Goal: Transaction & Acquisition: Purchase product/service

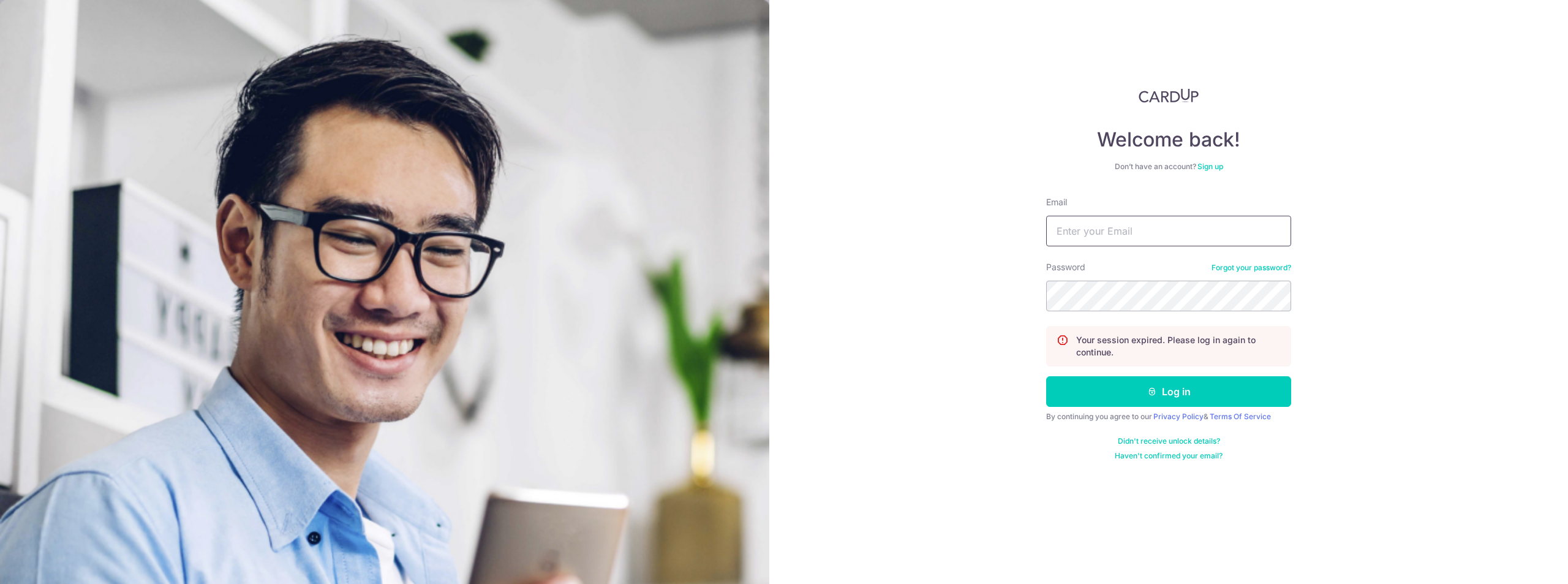
drag, startPoint x: 1109, startPoint y: 237, endPoint x: 1114, endPoint y: 246, distance: 10.3
click at [1110, 237] on input "Email" at bounding box center [1168, 230] width 245 height 30
type input "ruxin.shi@dviasia.com"
click at [1082, 385] on button "Log in" at bounding box center [1168, 391] width 245 height 30
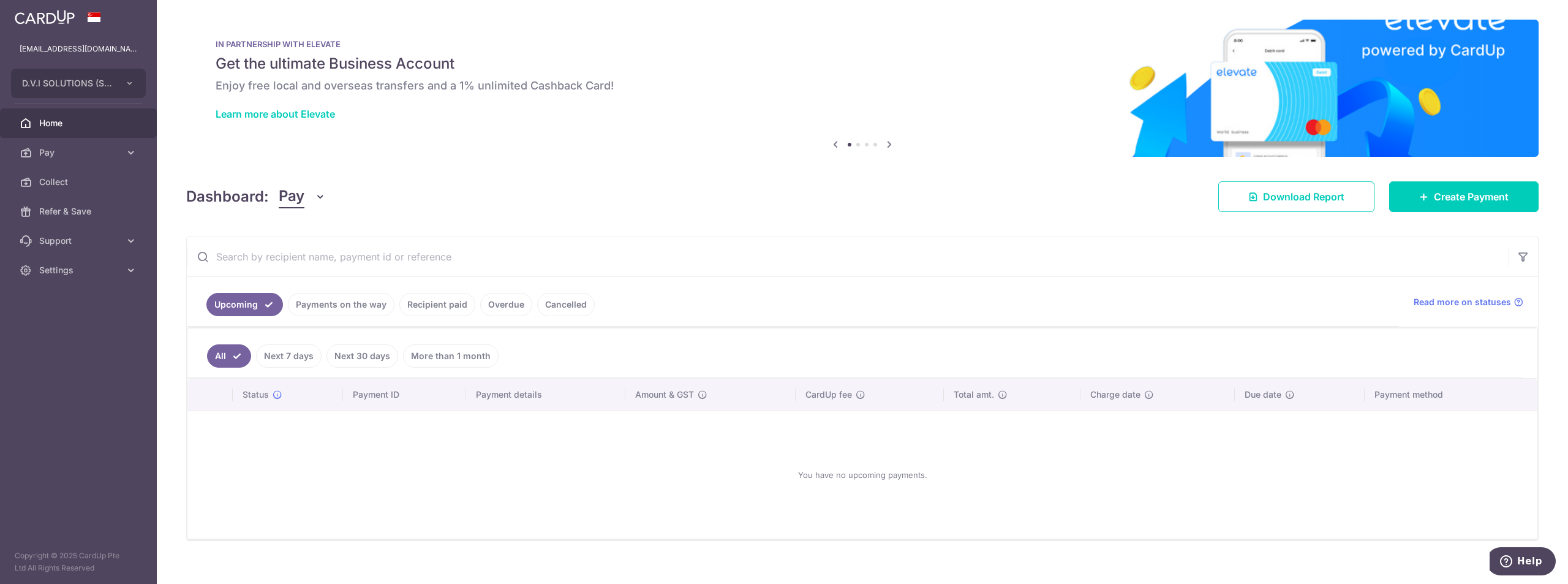
click at [1448, 180] on div "Dashboard: Pay Pay Collect Download Report Create Payment" at bounding box center [863, 194] width 1352 height 36
click at [1436, 199] on span "Create Payment" at bounding box center [1471, 197] width 75 height 15
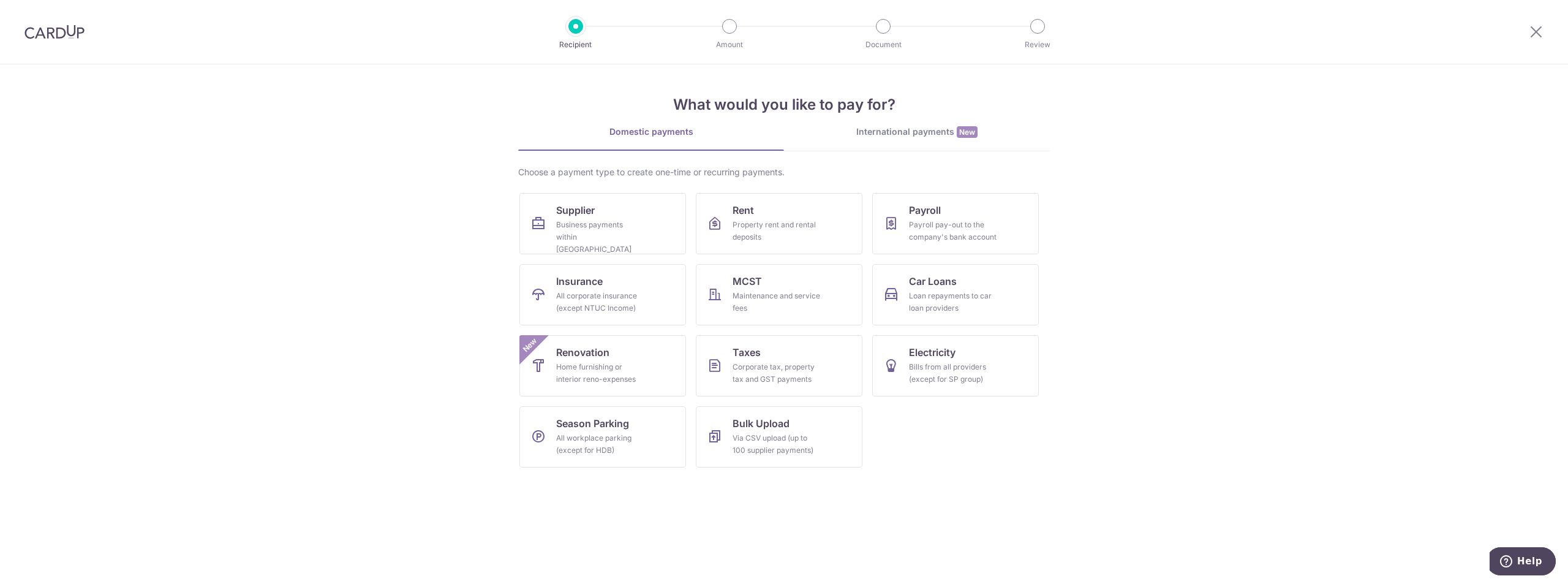
click at [927, 129] on div "International payments New" at bounding box center [916, 132] width 265 height 13
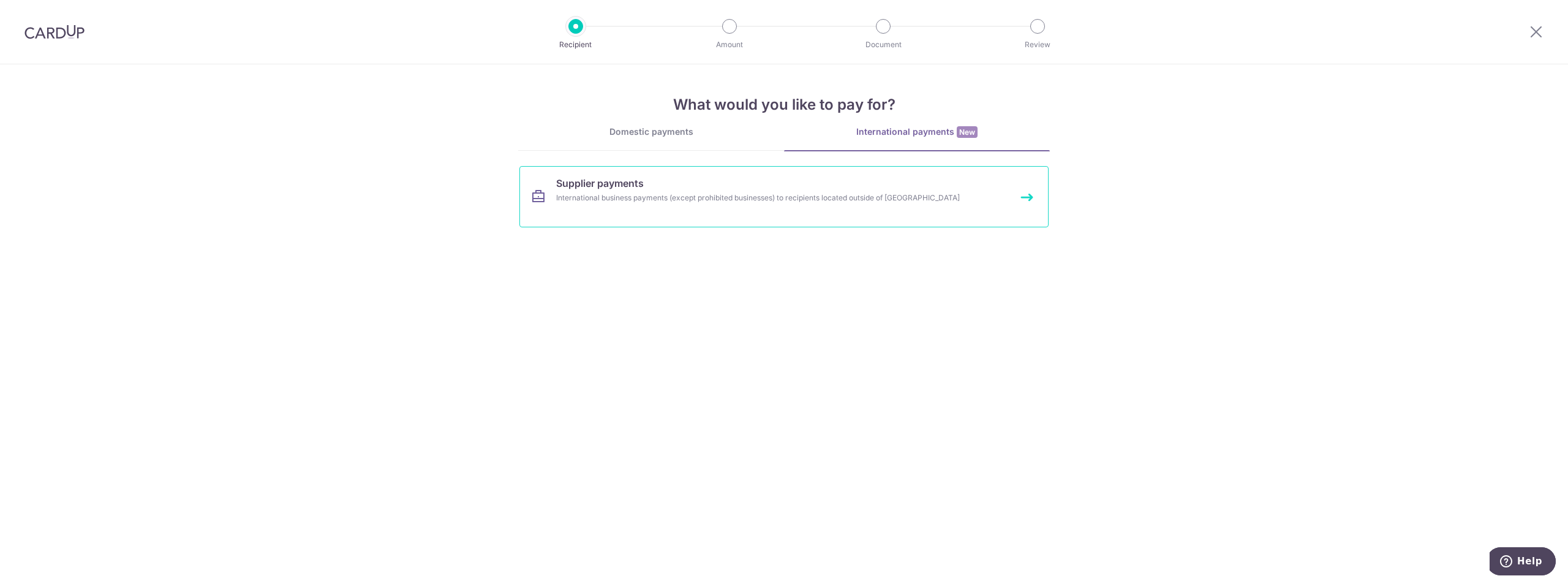
click at [642, 191] on link "Supplier payments International business payments (except prohibited businesses…" at bounding box center [784, 197] width 529 height 62
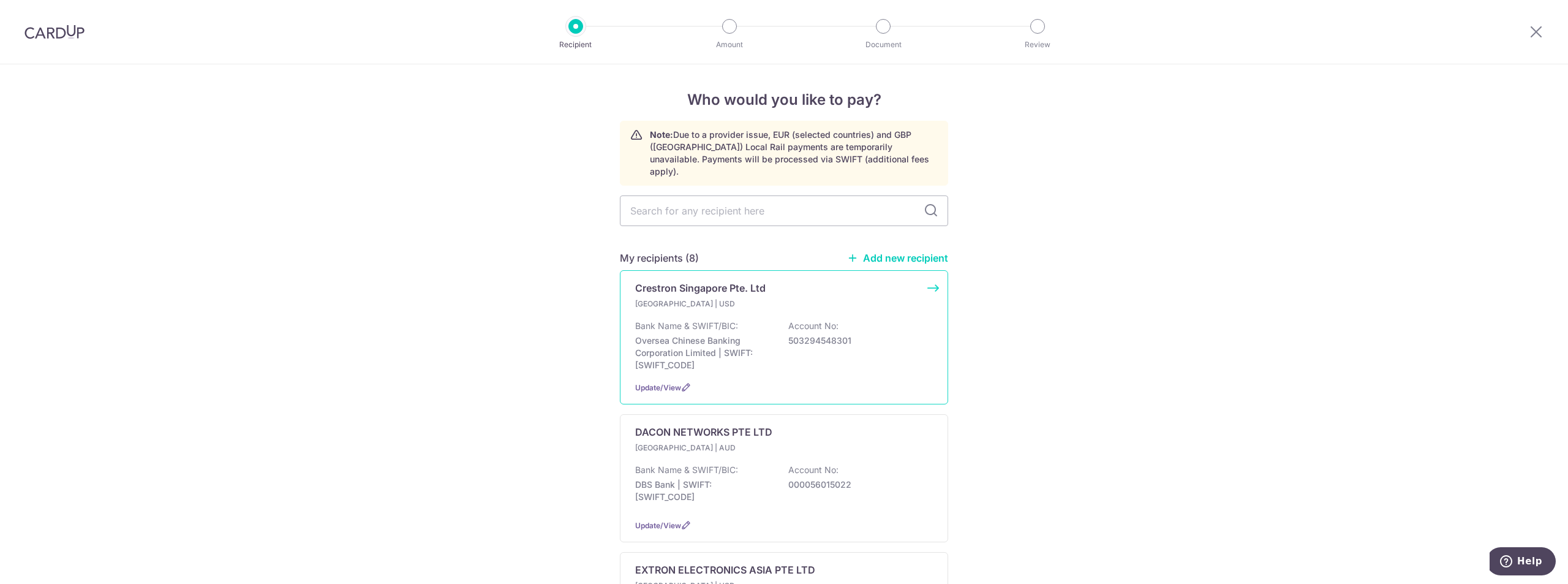
click at [894, 320] on div "Bank Name & SWIFT/BIC: Oversea Chinese Banking Corporation Limited | SWIFT: [SW…" at bounding box center [784, 345] width 298 height 51
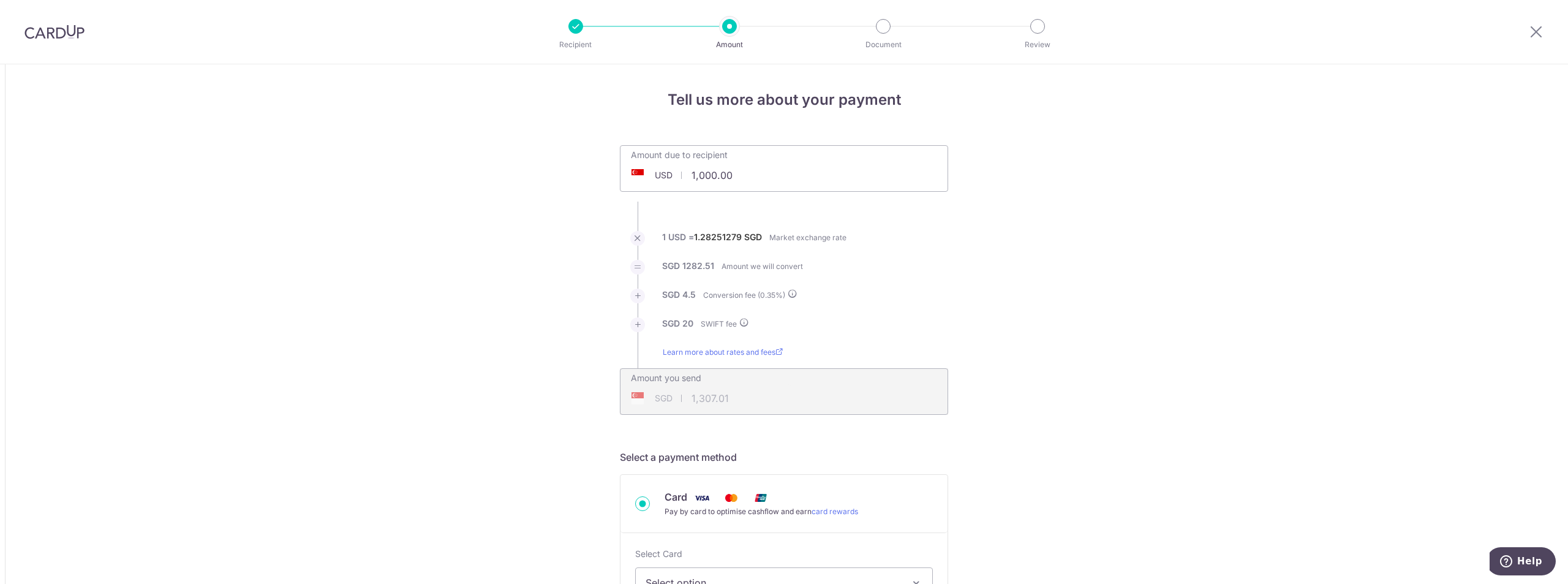
drag, startPoint x: 734, startPoint y: 179, endPoint x: 576, endPoint y: 180, distance: 158.0
paste input "188,452.57"
type input "188,452.57"
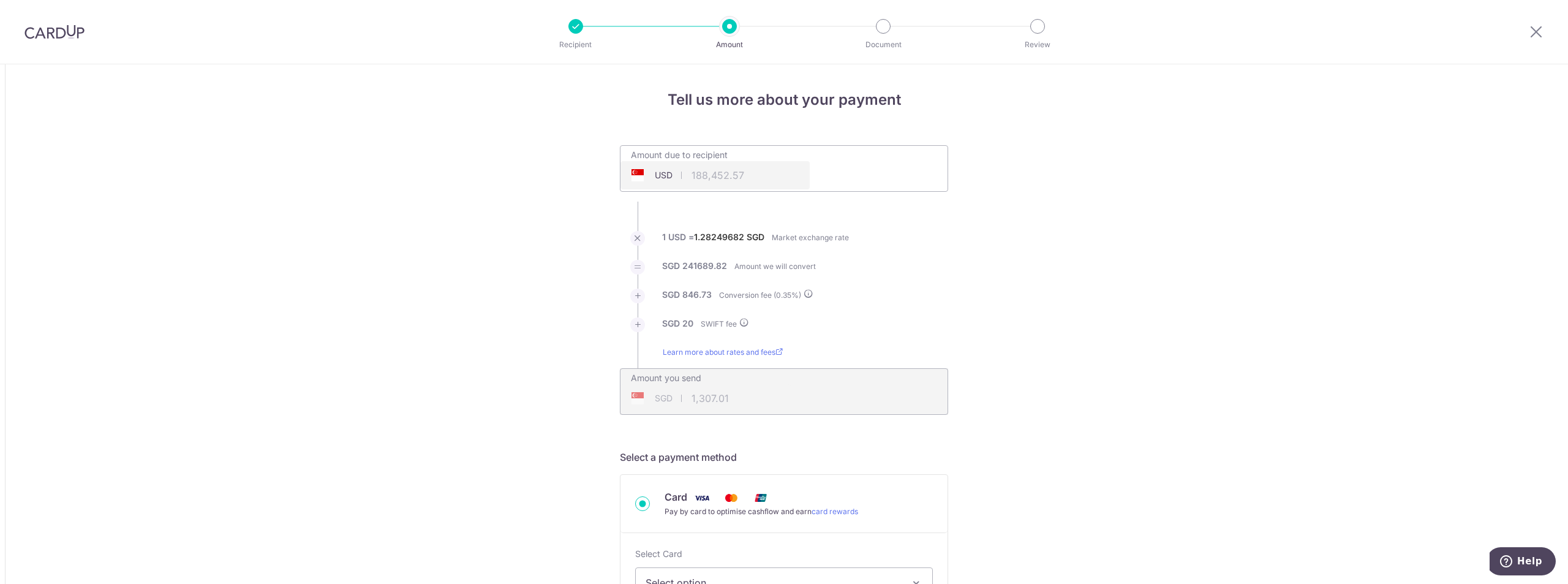
type input "242,556.55"
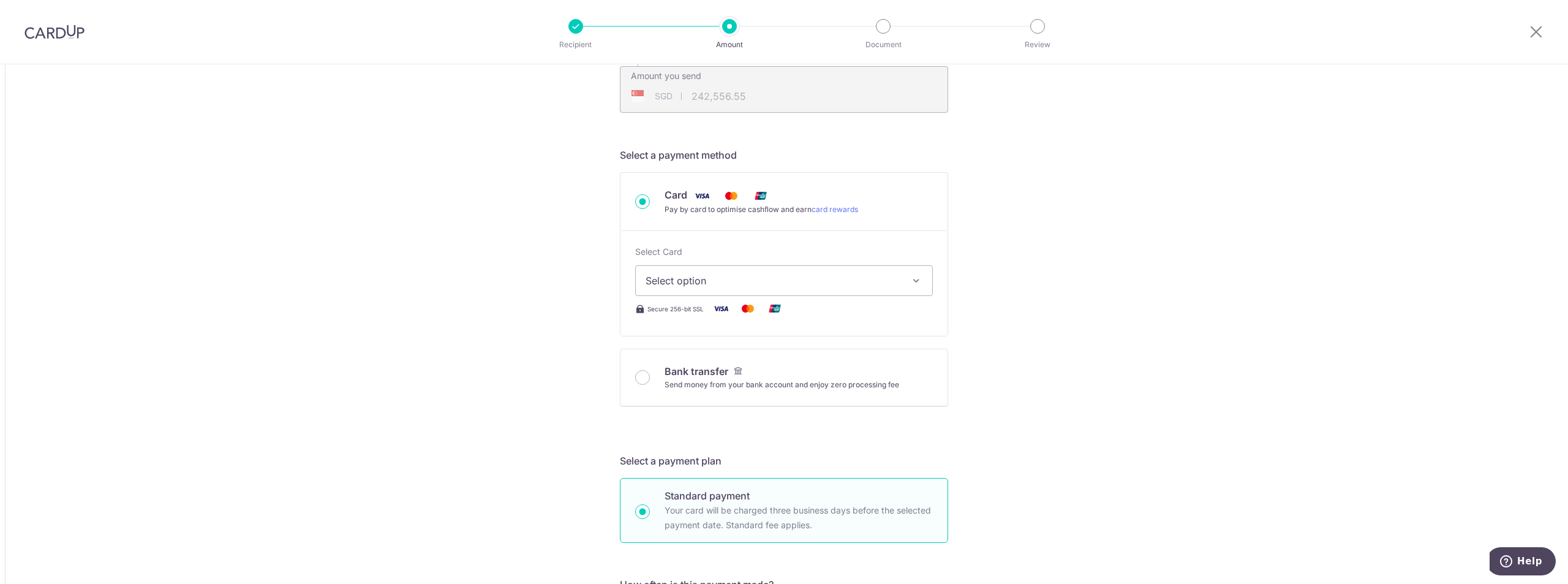
scroll to position [306, 0]
click at [673, 276] on span "Select option" at bounding box center [773, 276] width 255 height 15
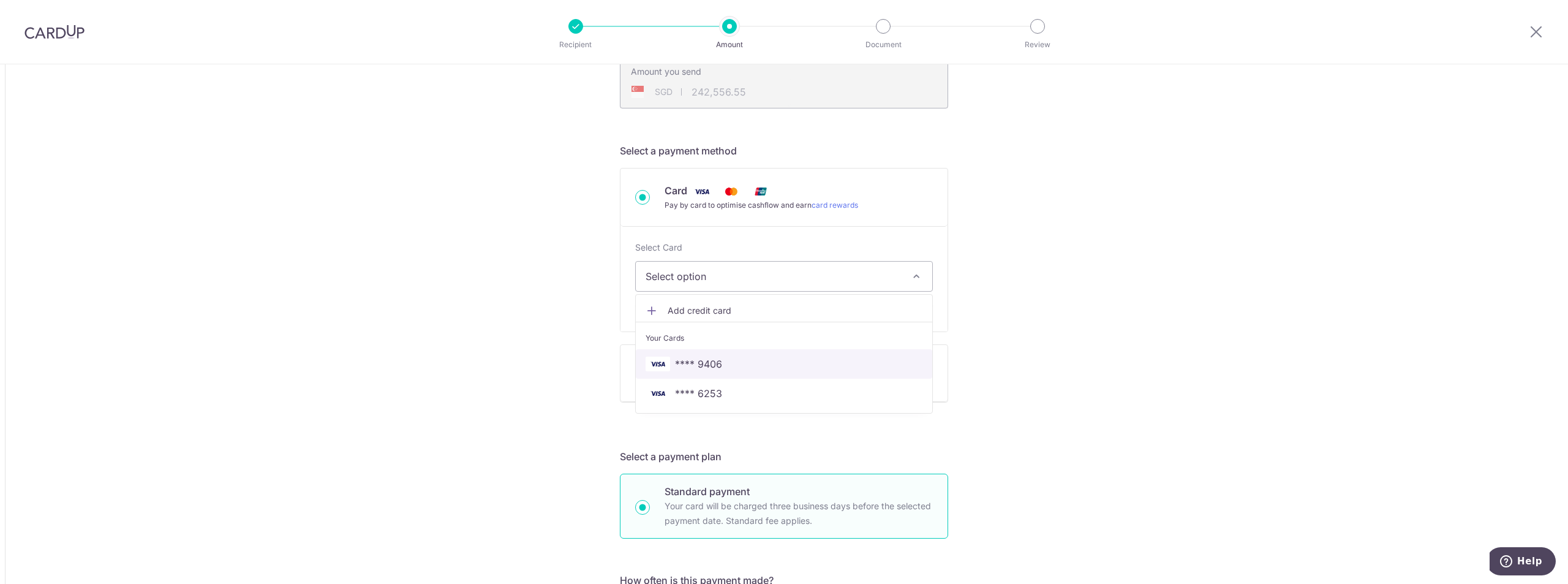
click at [679, 361] on span "**** 9406" at bounding box center [699, 364] width 47 height 15
type input "188,452.57"
type input "242,555.61"
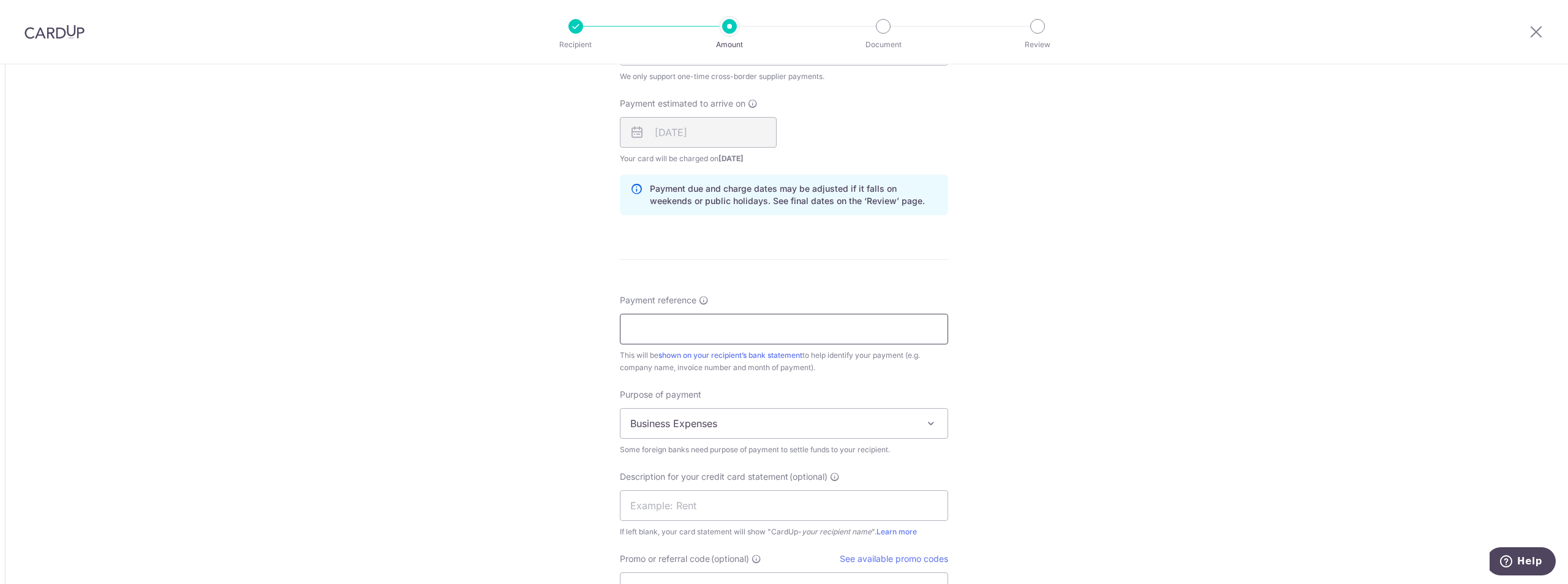
scroll to position [919, 0]
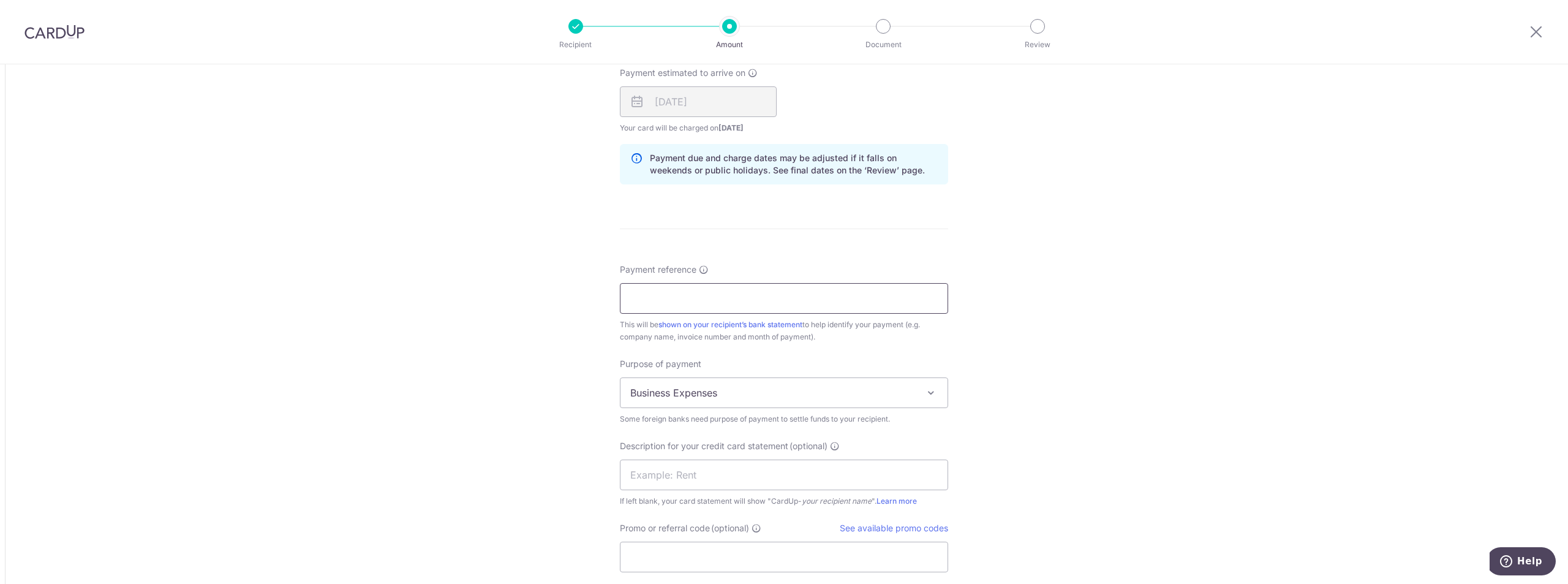
click at [676, 289] on input "Payment reference" at bounding box center [784, 298] width 328 height 30
paste input "950560246"
paste input "950583413"
type input "950560246 to 950583413"
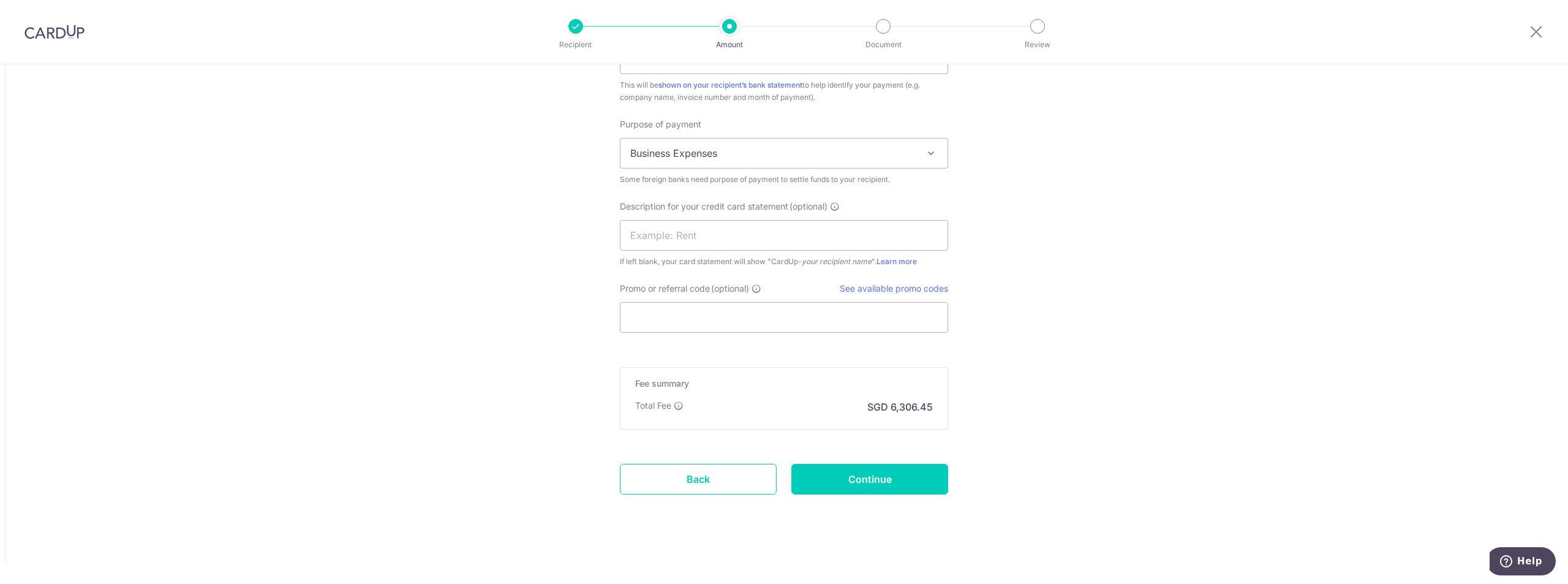
scroll to position [1161, 0]
click at [735, 310] on input "Promo or referral code (optional)" at bounding box center [784, 314] width 328 height 30
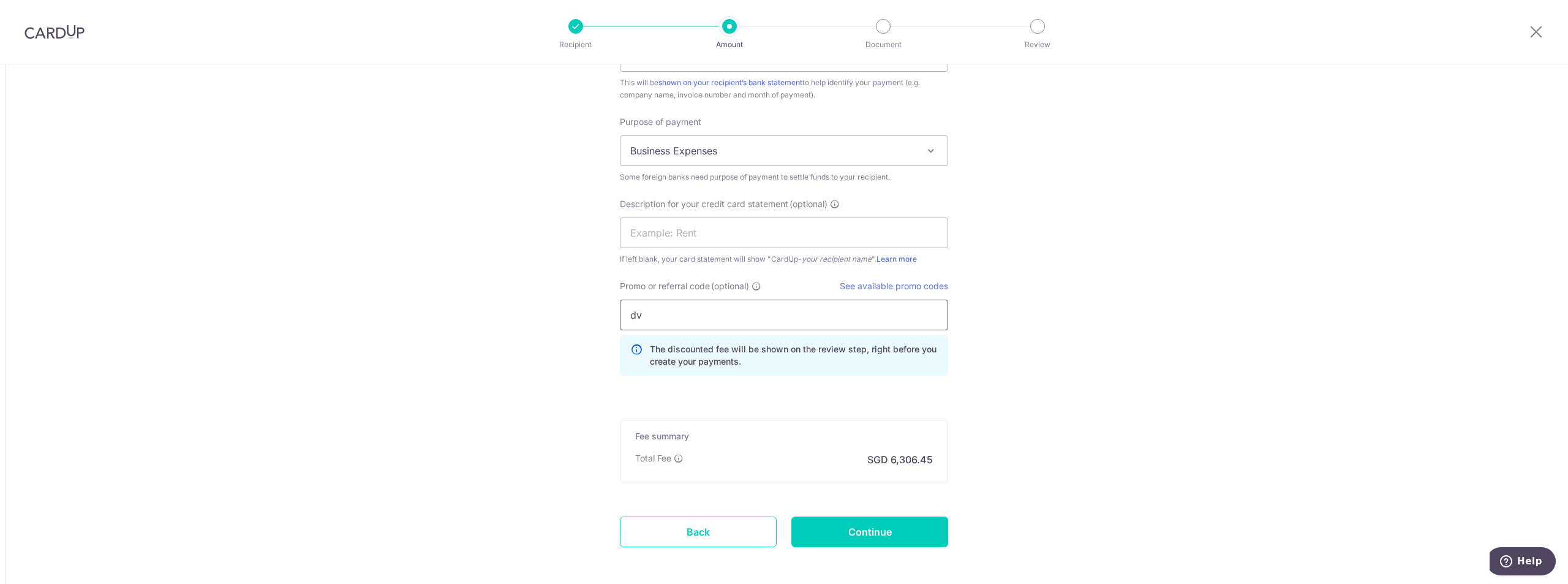
type input "d"
type input "DVI161"
click at [893, 535] on input "Continue" at bounding box center [869, 531] width 157 height 30
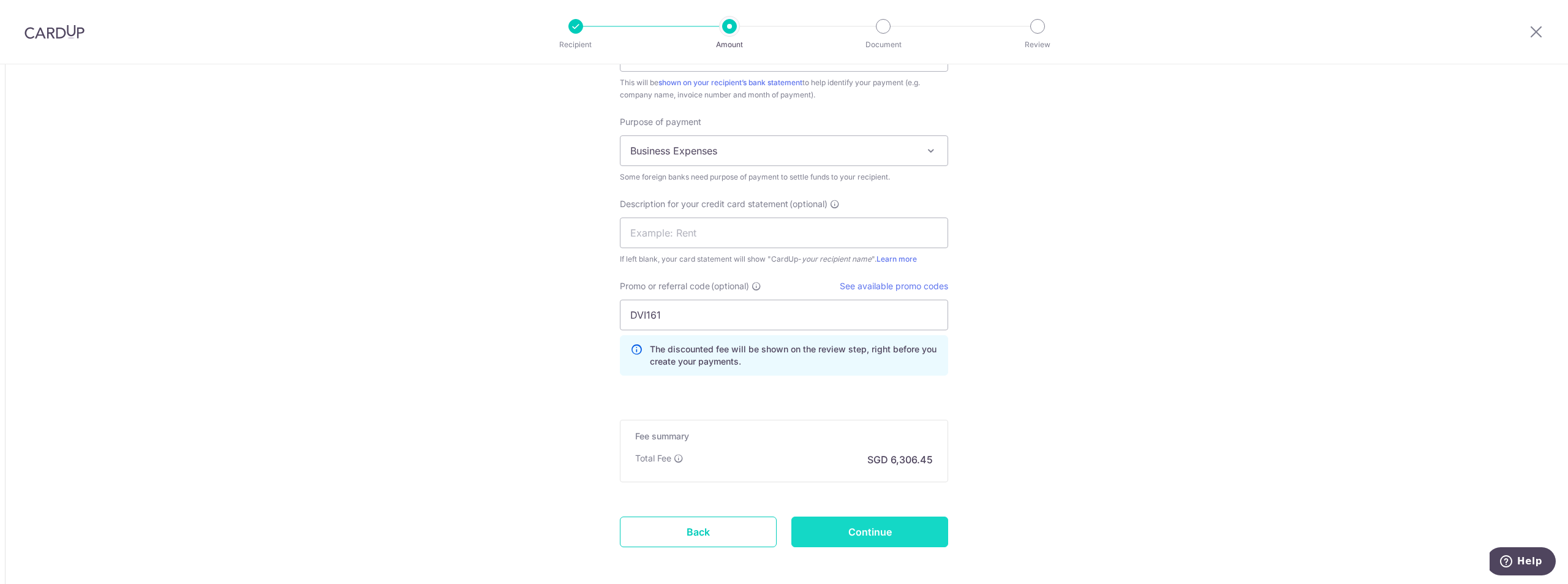
type input "Create Schedule"
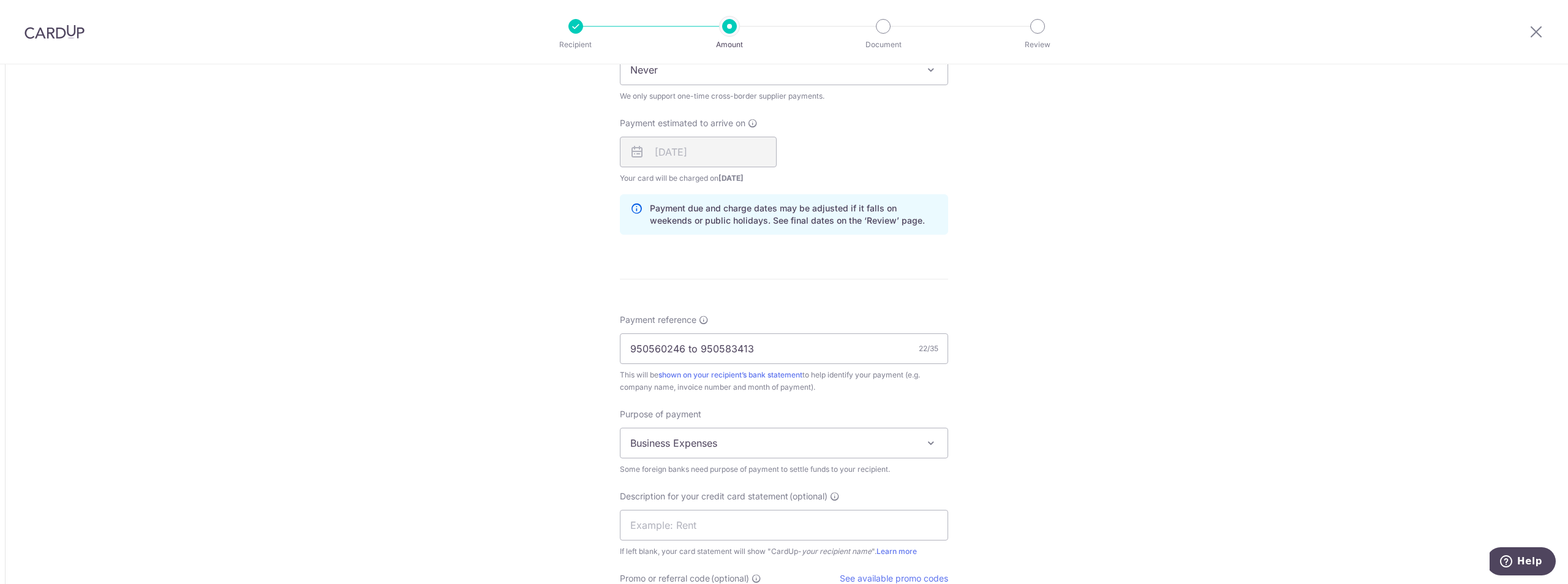
scroll to position [764, 0]
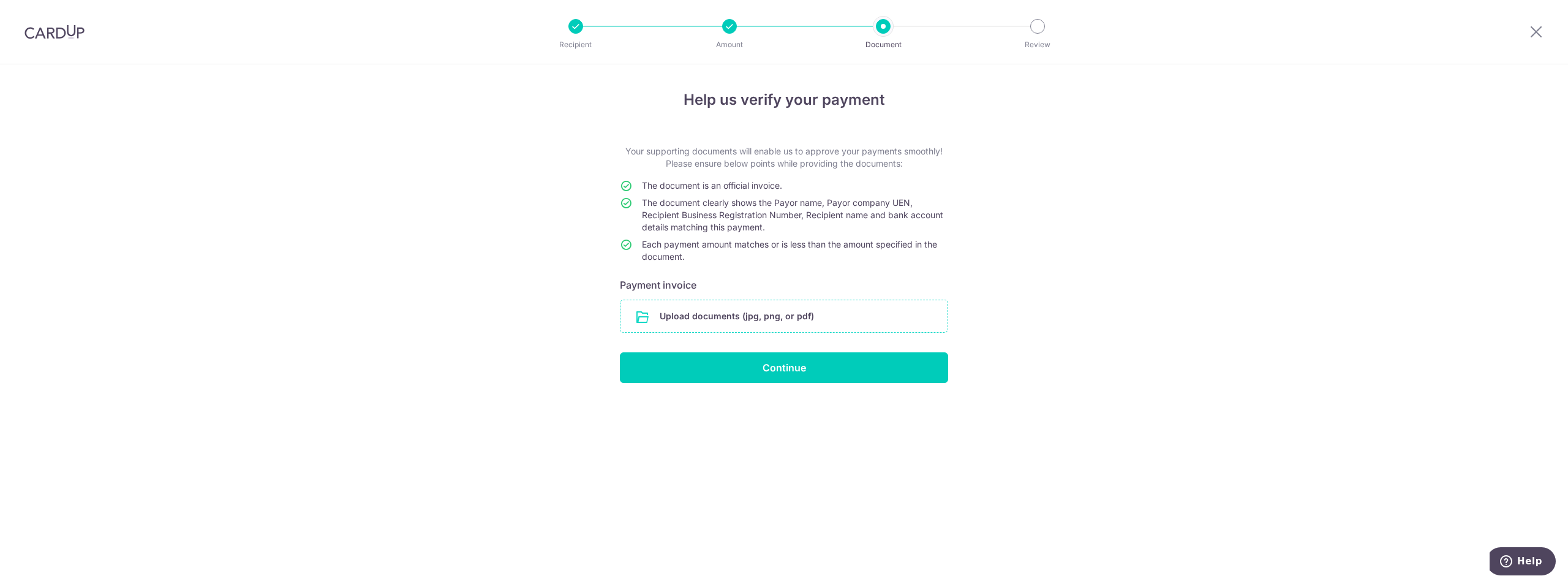
click at [725, 305] on input "file" at bounding box center [784, 316] width 327 height 32
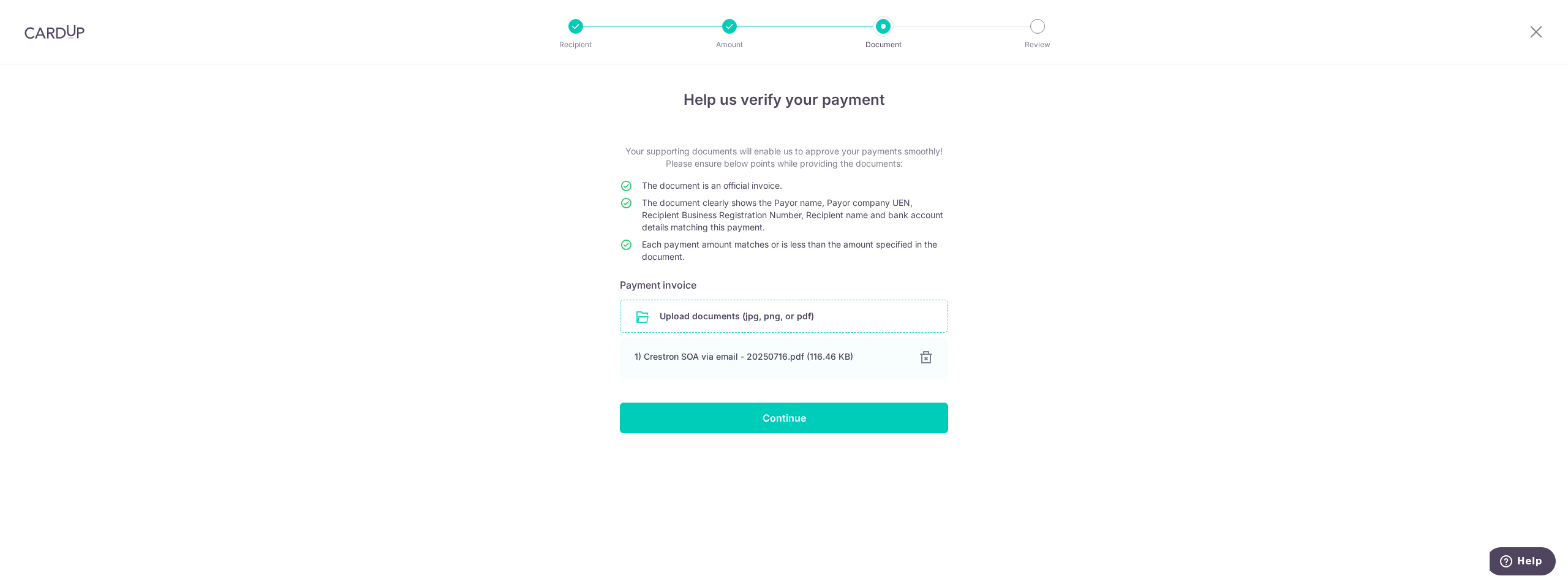
click at [413, 415] on div "Help us verify your payment Your supporting documents will enable us to approve…" at bounding box center [784, 324] width 1568 height 520
click at [730, 408] on input "Continue" at bounding box center [784, 418] width 328 height 30
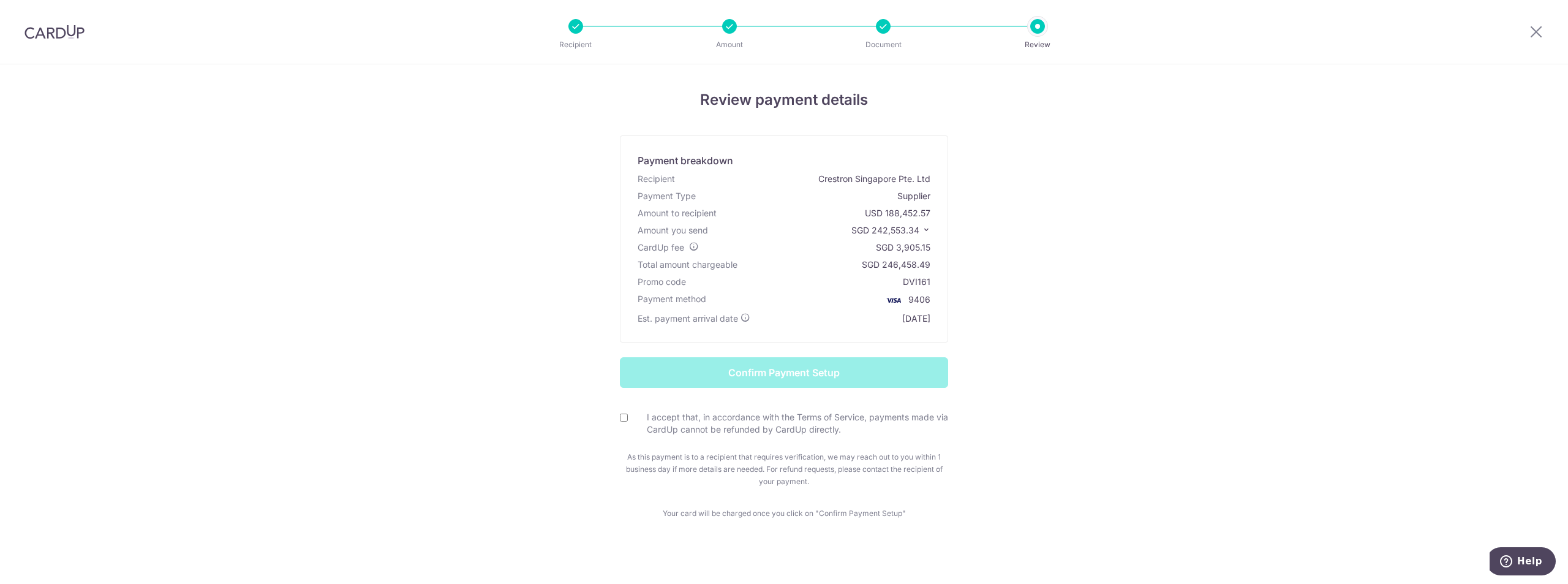
click at [622, 419] on input "I accept that, in accordance with the Terms of Service, payments made via CardU…" at bounding box center [624, 418] width 8 height 8
checkbox input "true"
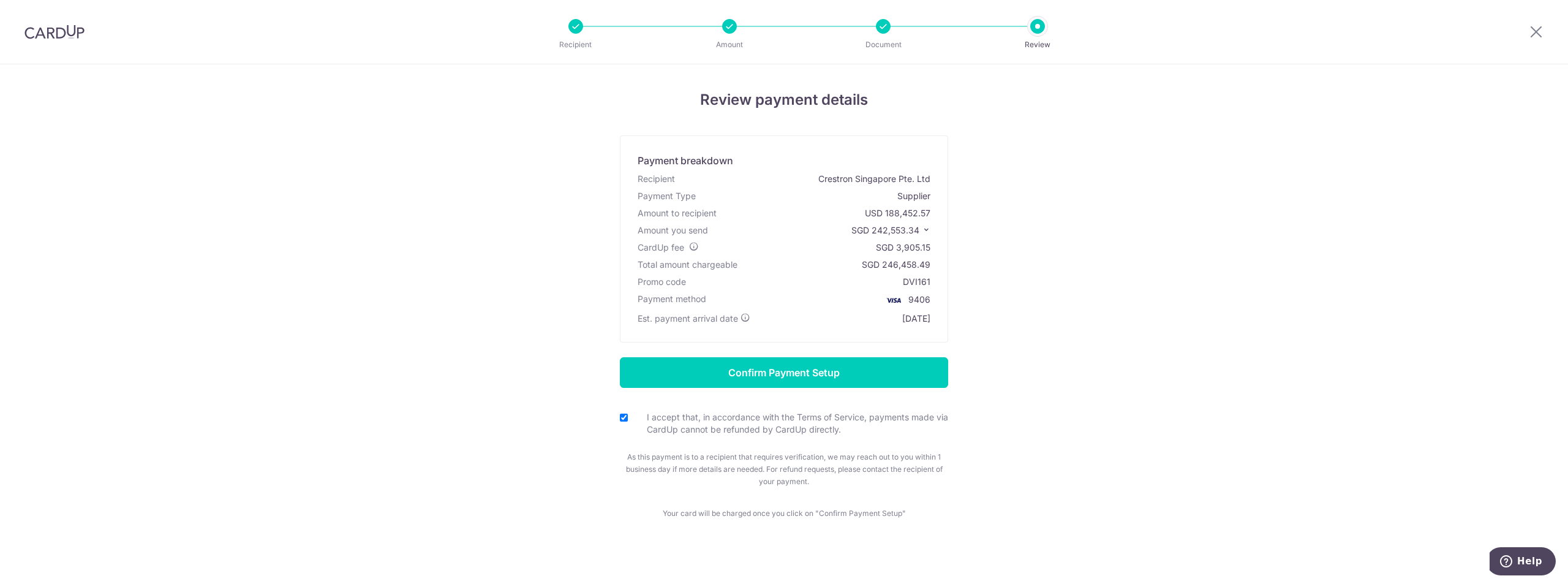
drag, startPoint x: 490, startPoint y: 441, endPoint x: 503, endPoint y: 434, distance: 14.8
click at [495, 440] on form "Confirm Payment Setup I accept that, in accordance with the Terms of Service, p…" at bounding box center [784, 422] width 717 height 130
click at [1093, 332] on div "Review payment details Payment breakdown Recipient Crestron Singapore Pte. Ltd …" at bounding box center [784, 303] width 717 height 431
click at [343, 333] on div "Review payment details Payment breakdown Recipient Crestron Singapore Pte. Ltd …" at bounding box center [784, 328] width 1568 height 528
click at [853, 381] on input "Confirm Payment Setup" at bounding box center [784, 372] width 328 height 30
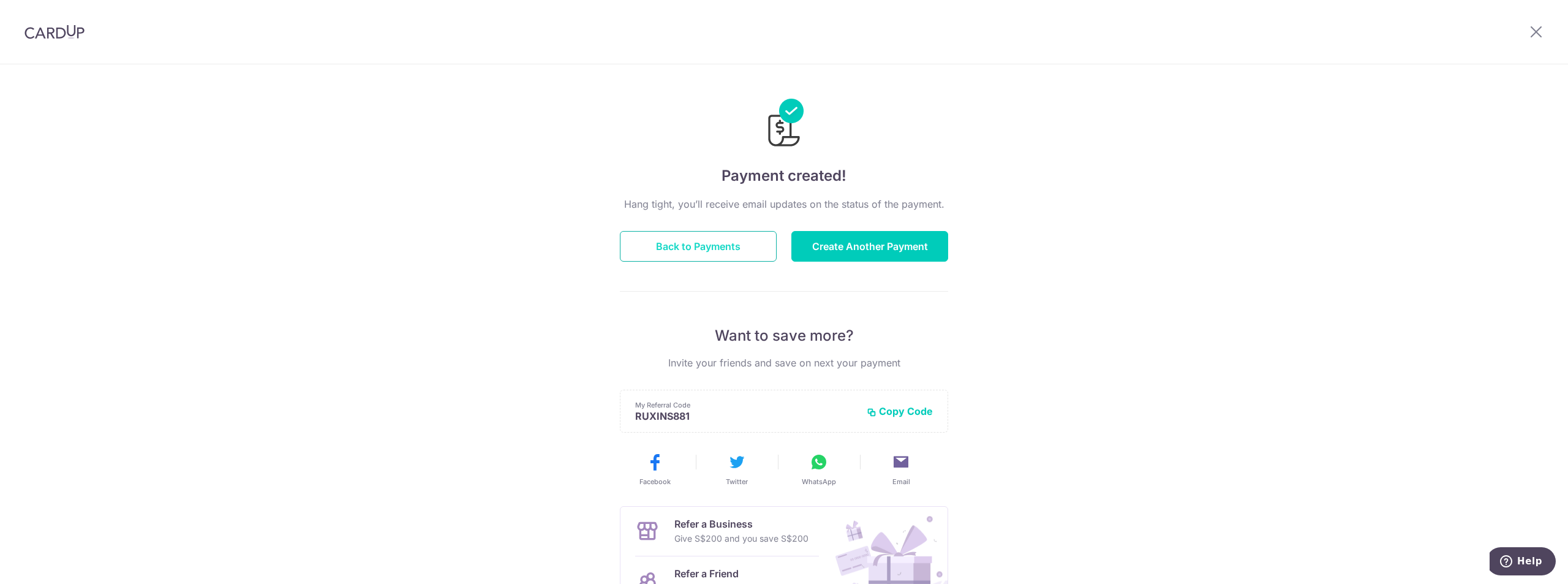
click at [738, 248] on button "Back to Payments" at bounding box center [698, 246] width 157 height 30
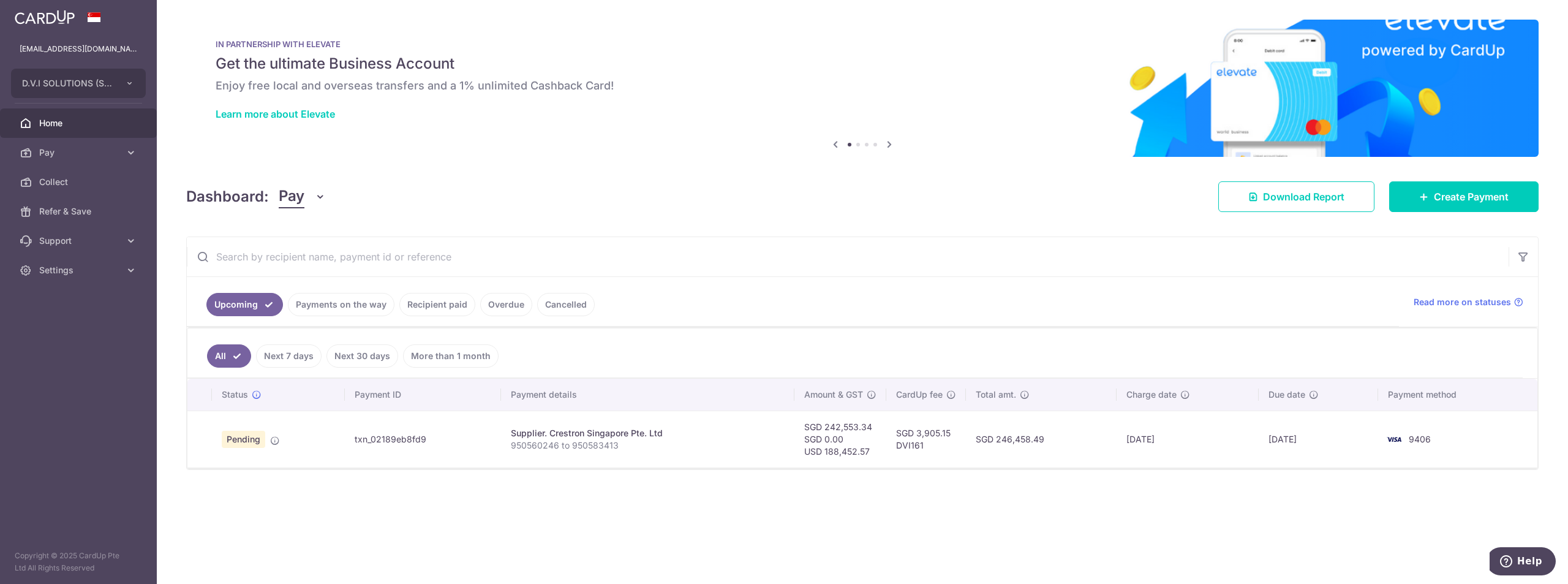
click at [422, 312] on link "Recipient paid" at bounding box center [437, 304] width 76 height 23
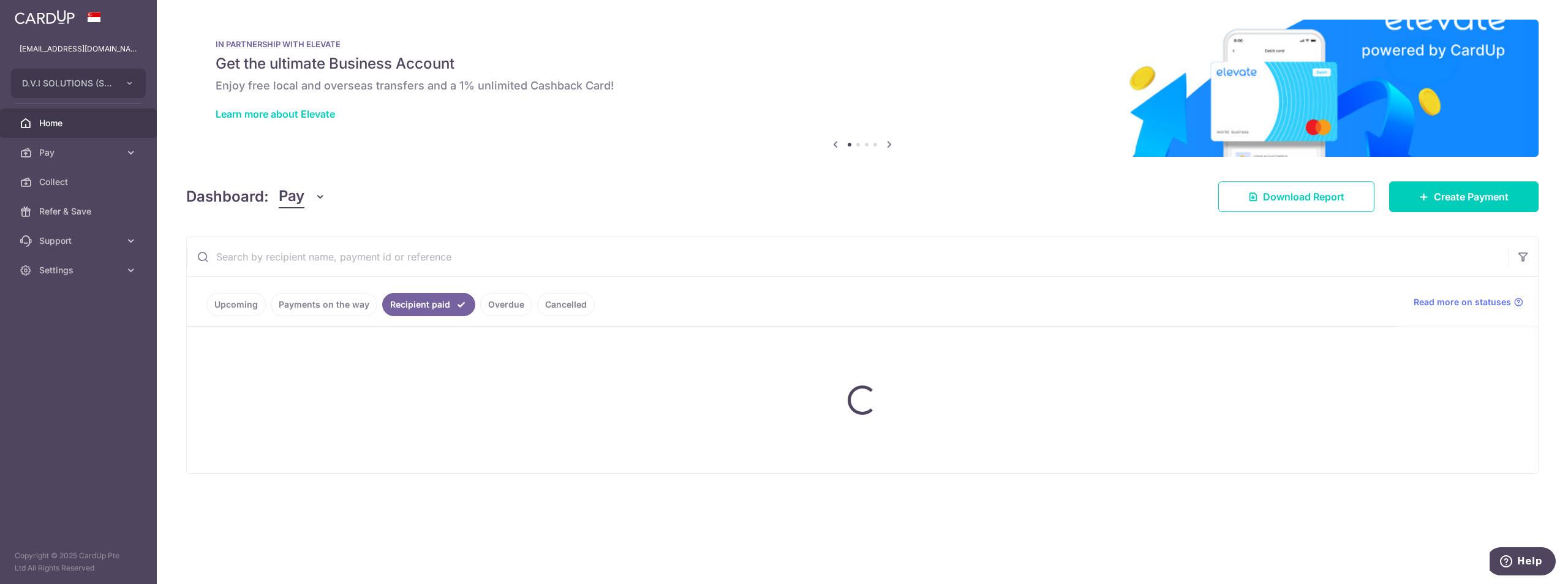
click at [400, 260] on input "text" at bounding box center [847, 257] width 1321 height 39
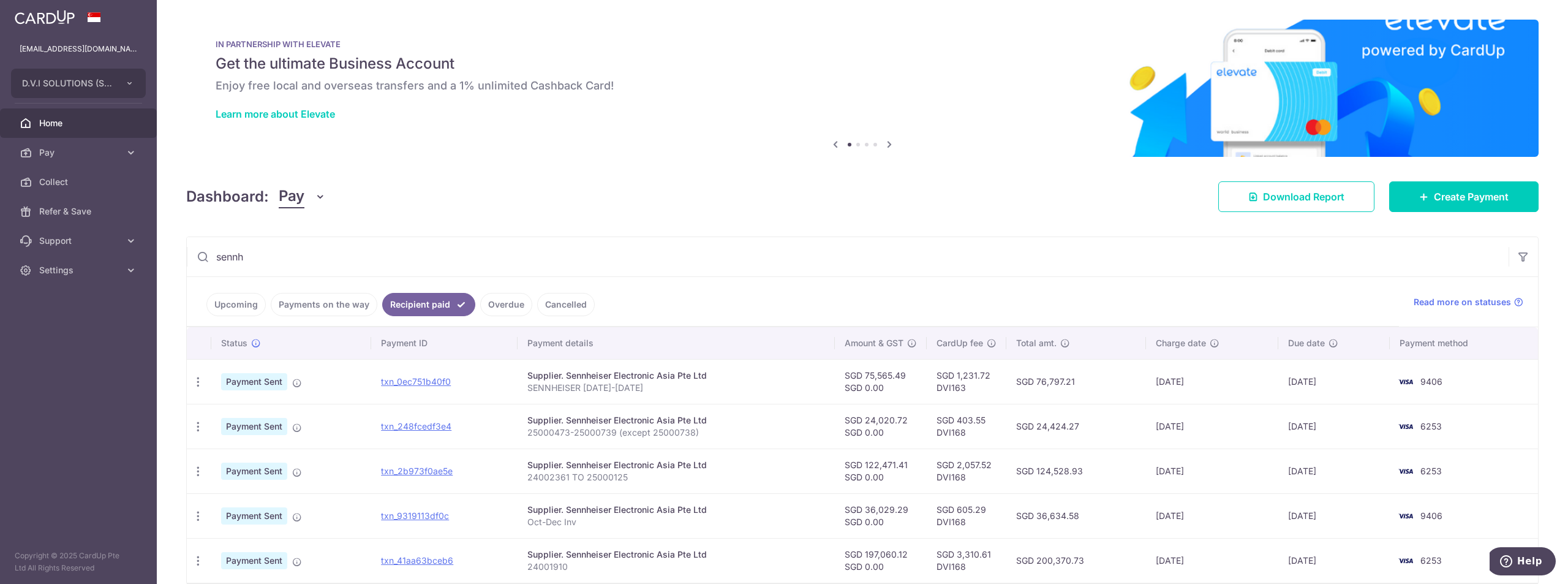
type input "sennh"
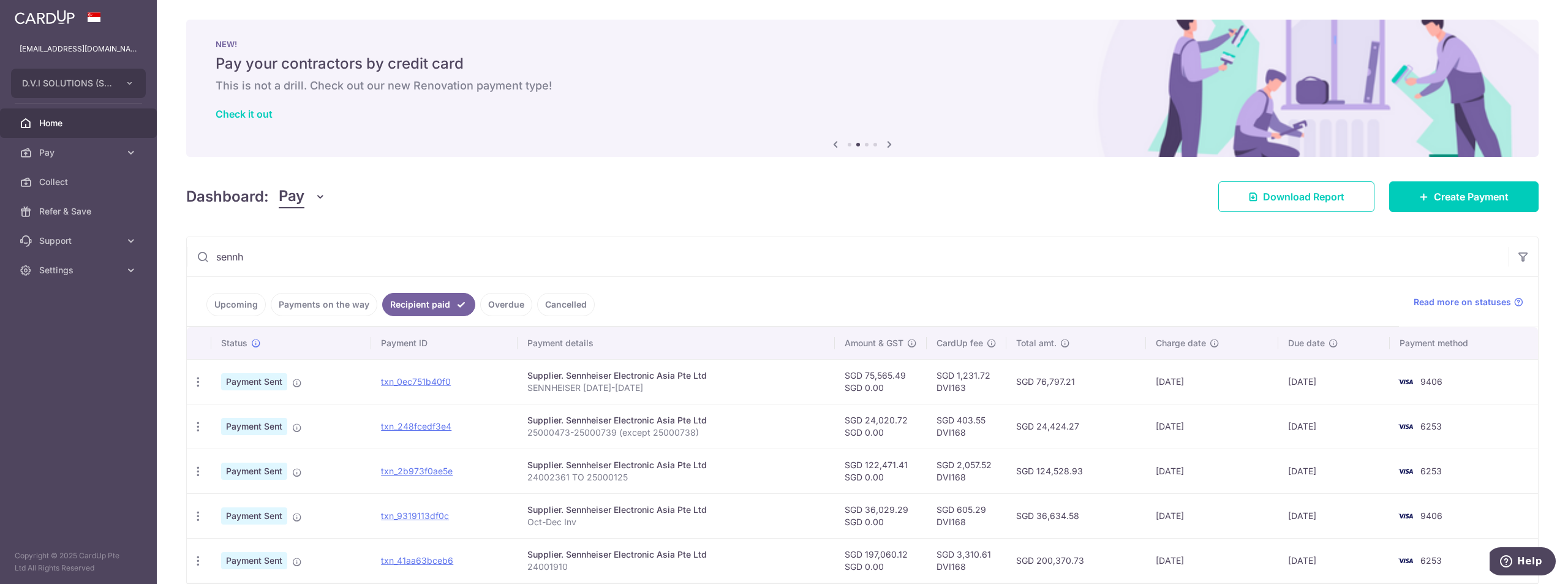
click at [233, 291] on ul "Upcoming Payments on the way Recipient paid Overdue Cancelled" at bounding box center [792, 301] width 1212 height 49
click at [235, 301] on link "Upcoming" at bounding box center [236, 304] width 59 height 23
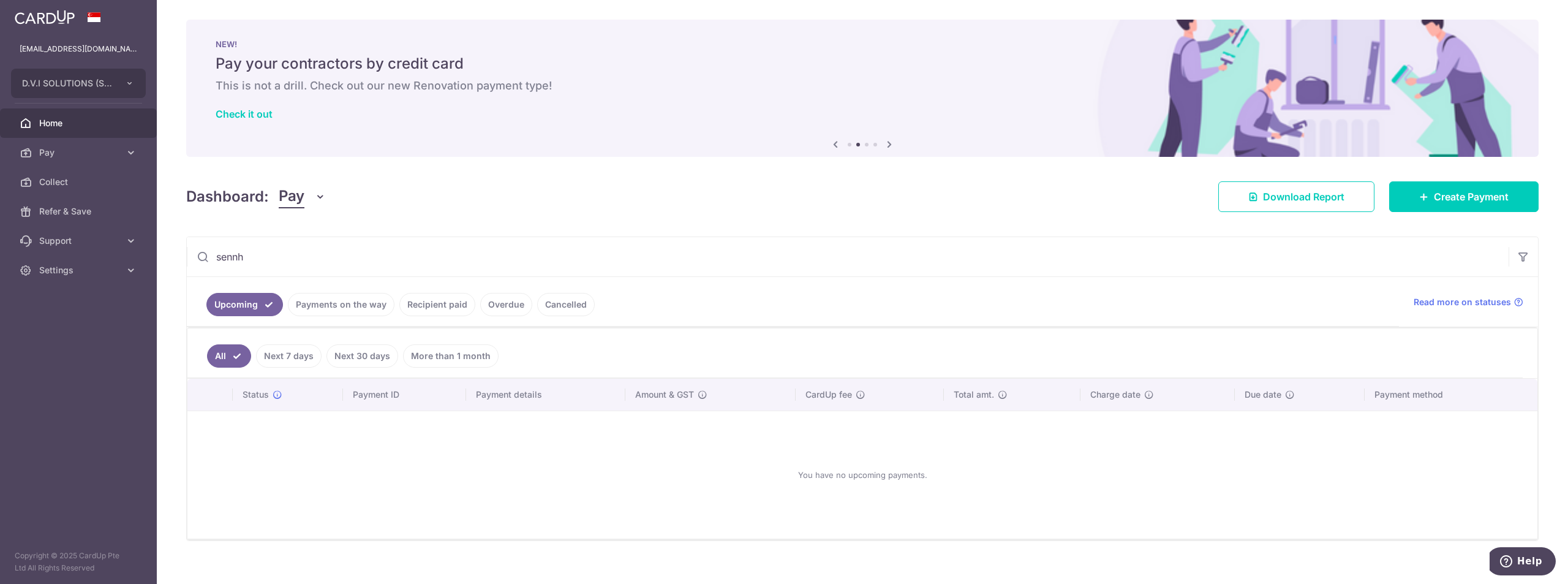
click at [361, 303] on link "Payments on the way" at bounding box center [341, 304] width 107 height 23
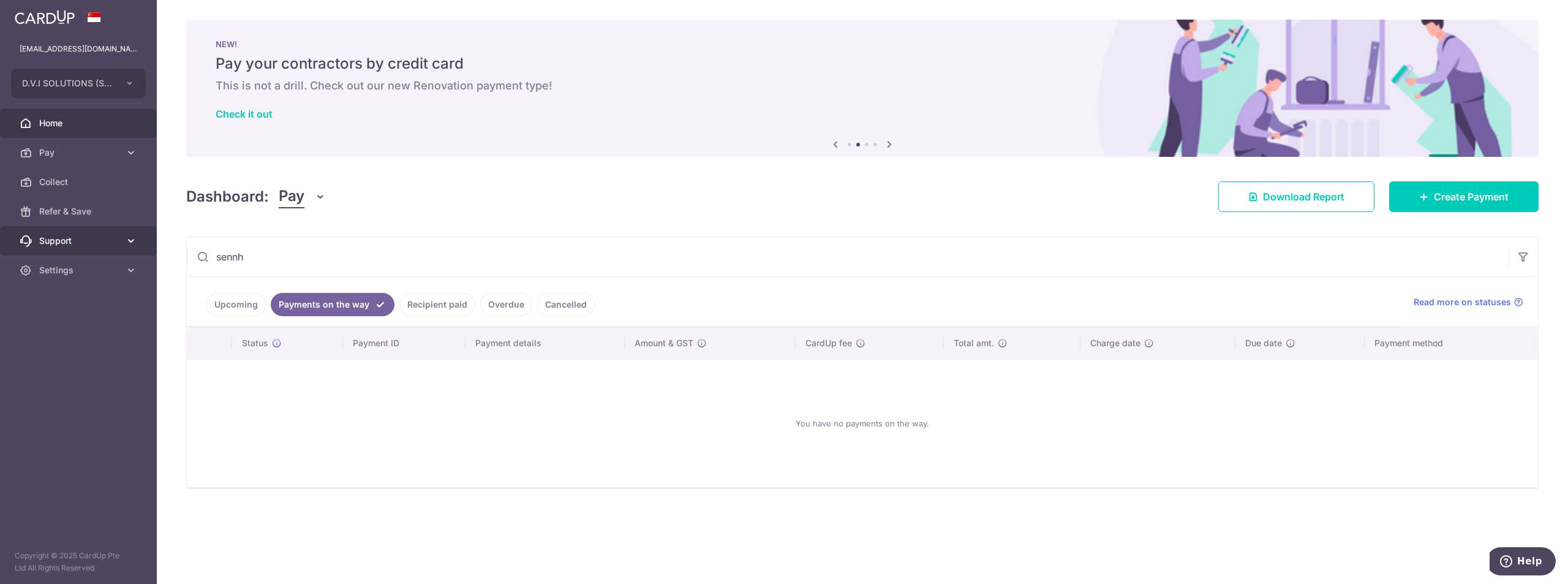
drag, startPoint x: 258, startPoint y: 263, endPoint x: 135, endPoint y: 253, distance: 123.4
click at [136, 253] on main "[EMAIL_ADDRESS][DOMAIN_NAME] D.V.I SOLUTIONS (S) PTE. LTD. D.V.I SOLUTIONS (S) …" at bounding box center [784, 292] width 1568 height 584
click at [528, 197] on div "Dashboard: Pay Pay Collect Download Report Create Payment" at bounding box center [863, 194] width 1352 height 36
click at [220, 309] on link "Upcoming" at bounding box center [236, 304] width 59 height 23
